Goal: Transaction & Acquisition: Purchase product/service

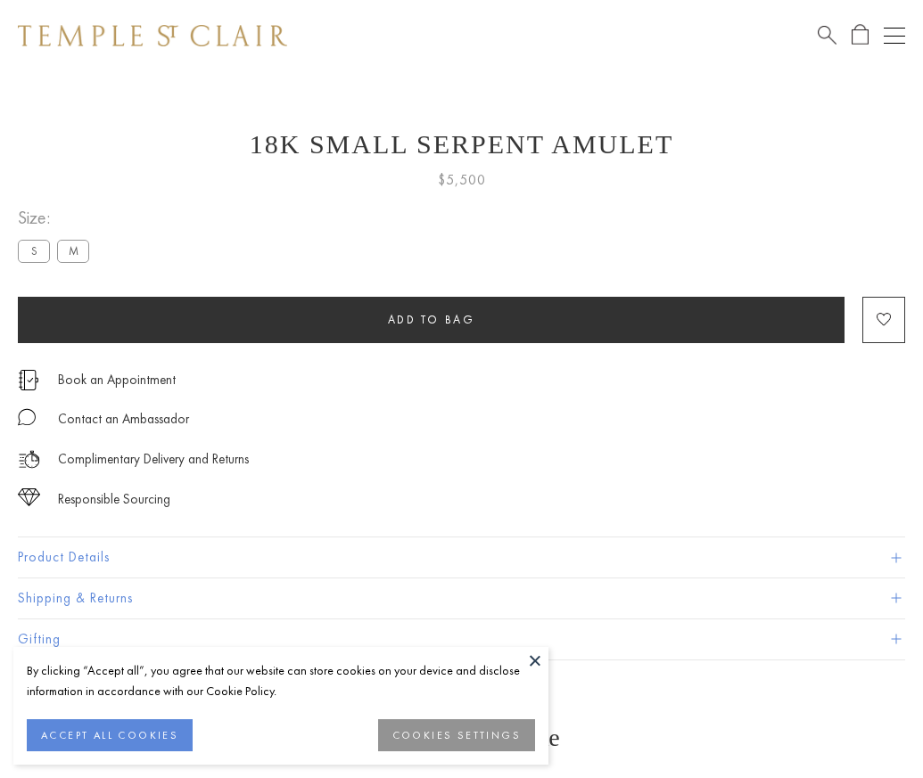
click at [431, 319] on span "Add to bag" at bounding box center [431, 319] width 87 height 15
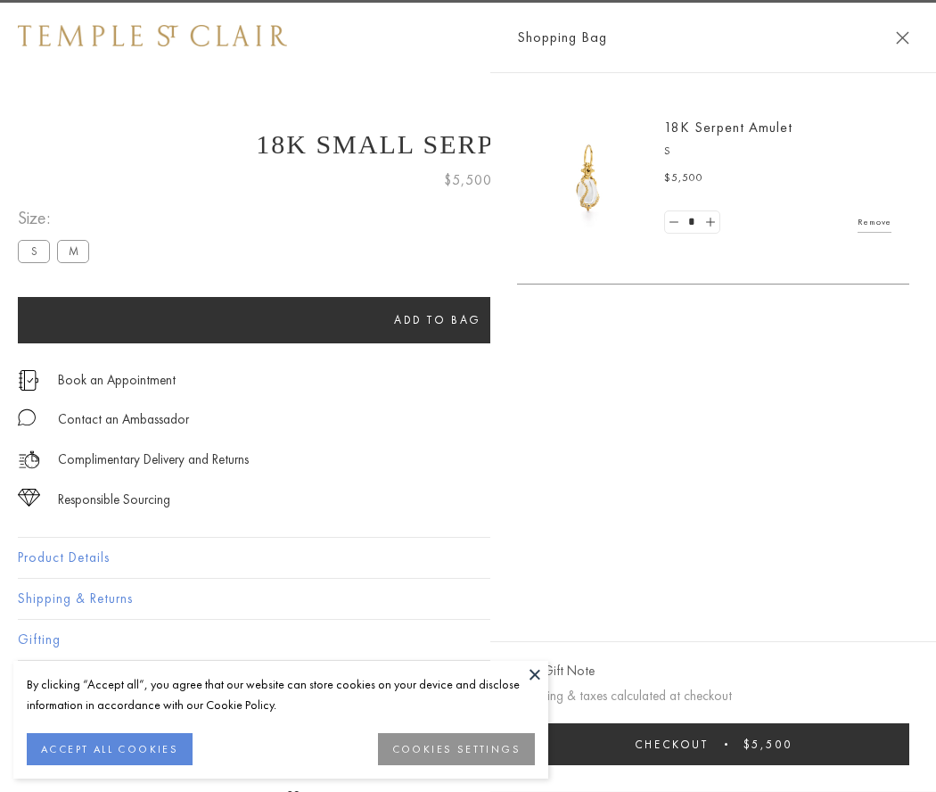
click at [709, 743] on span "Checkout" at bounding box center [672, 743] width 74 height 15
